Goal: Obtain resource: Download file/media

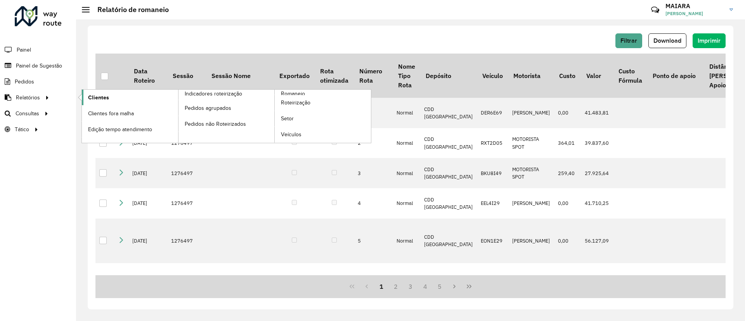
click at [90, 98] on span "Clientes" at bounding box center [98, 98] width 21 height 8
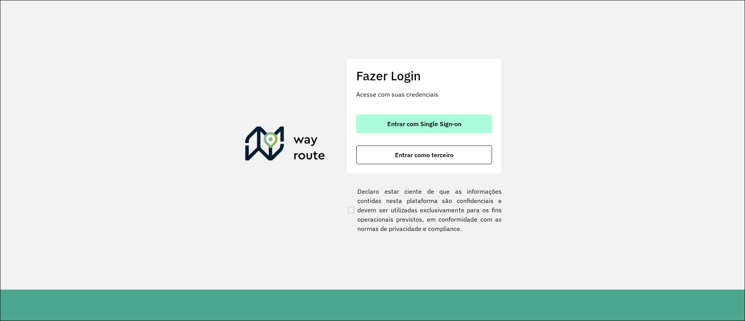
click at [453, 130] on button "Entrar com Single Sign-on" at bounding box center [424, 123] width 136 height 19
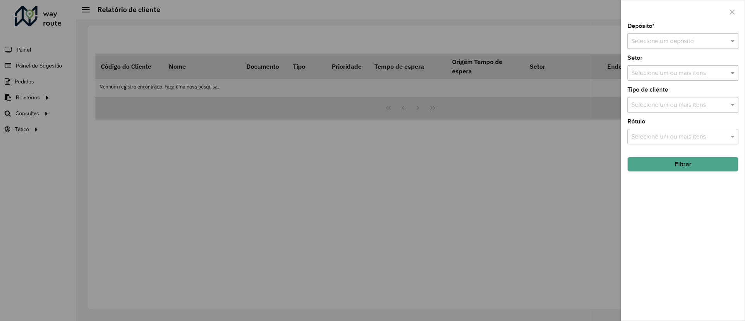
click at [652, 43] on input "text" at bounding box center [675, 41] width 88 height 9
click at [642, 79] on span "CDD [GEOGRAPHIC_DATA]" at bounding box center [669, 76] width 76 height 7
click at [672, 158] on button "Filtrar" at bounding box center [682, 164] width 111 height 15
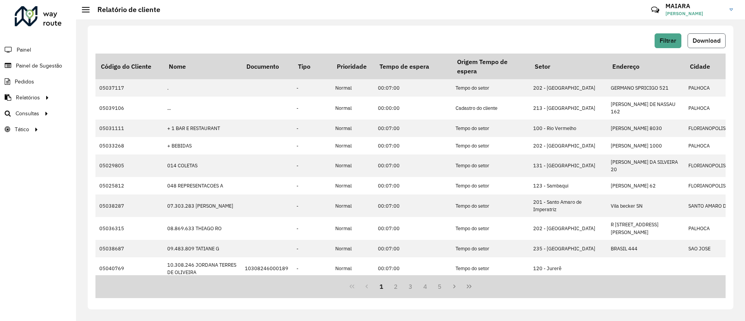
click at [701, 43] on button "Download" at bounding box center [706, 40] width 38 height 15
